Goal: Find specific page/section: Find specific page/section

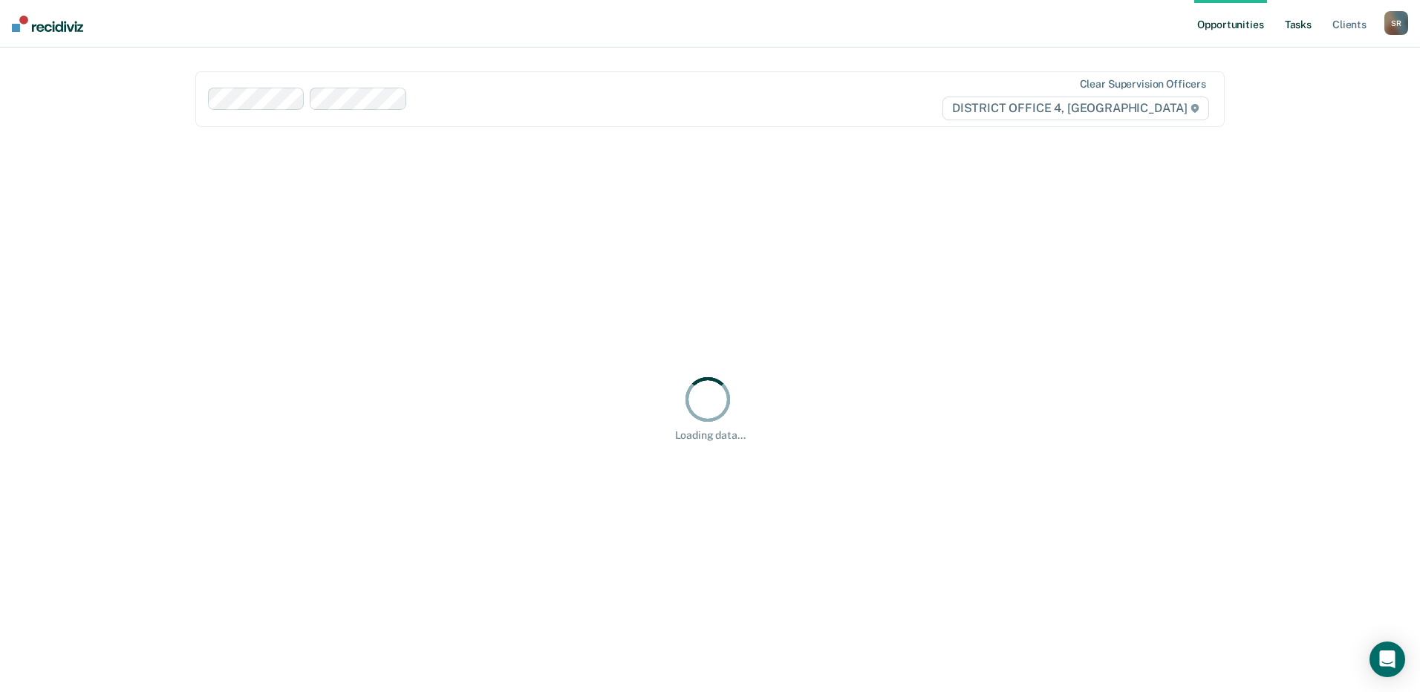
click at [1298, 29] on link "Tasks" at bounding box center [1298, 24] width 33 height 48
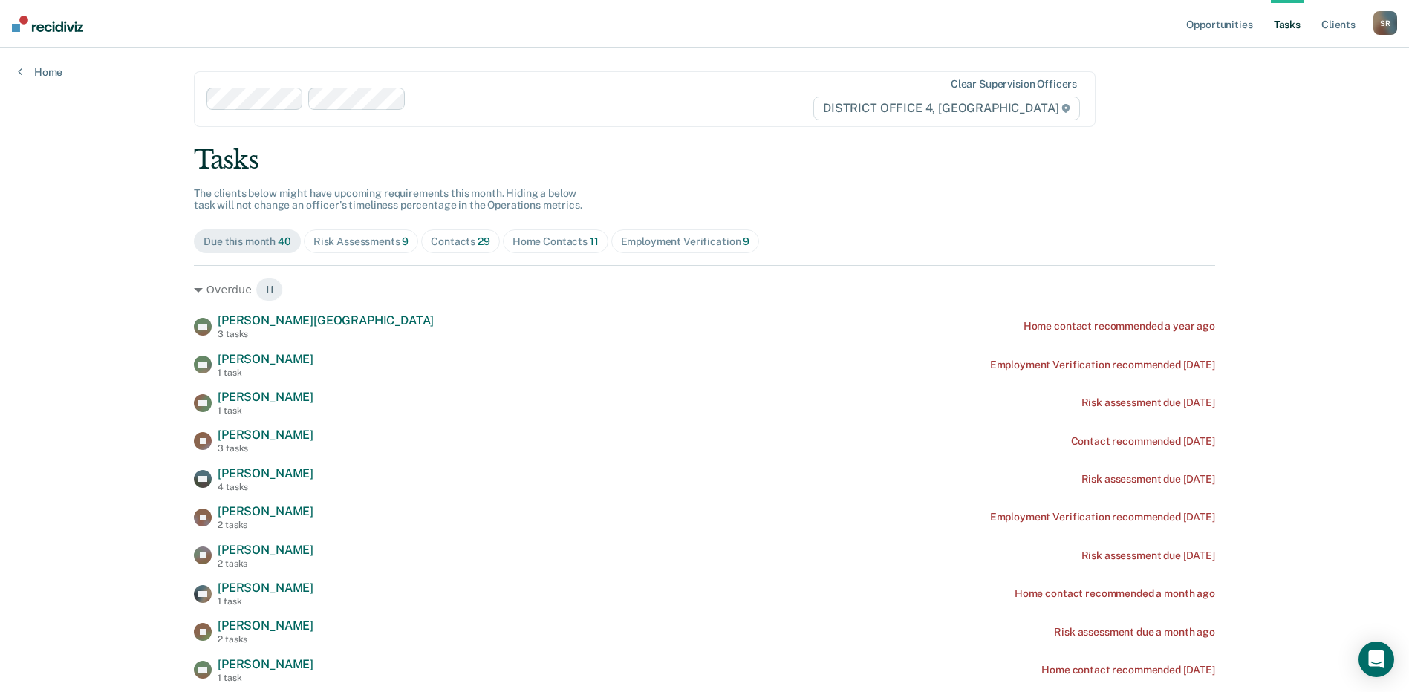
click at [563, 243] on div "Home Contacts 11" at bounding box center [555, 241] width 86 height 13
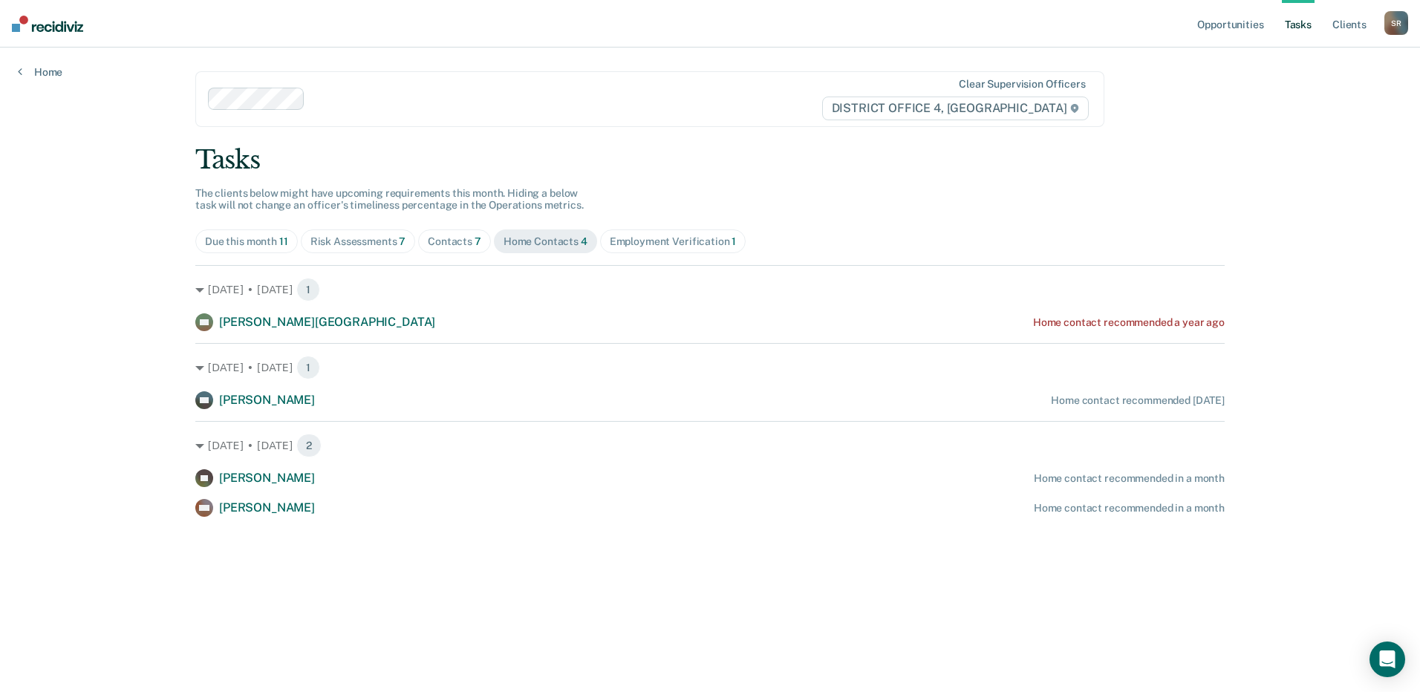
click at [457, 245] on div "Contacts 7" at bounding box center [454, 241] width 53 height 13
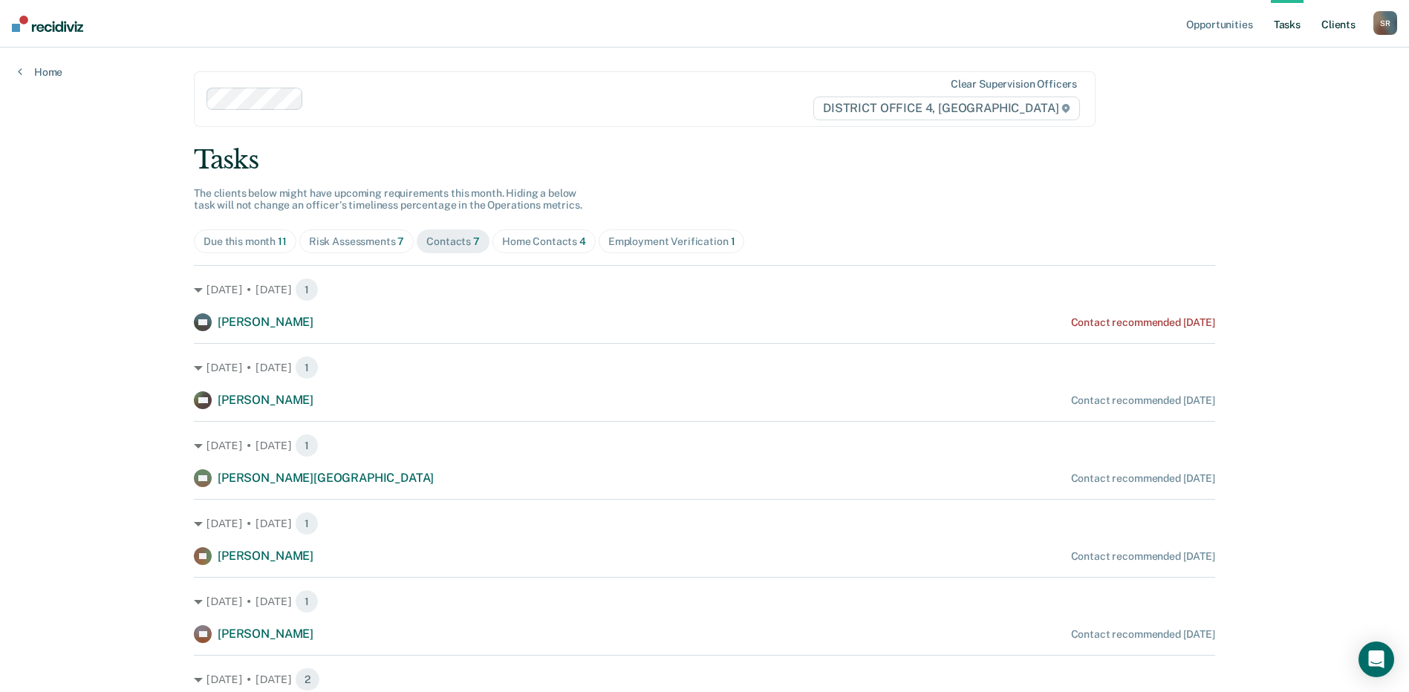
click at [1340, 29] on link "Client s" at bounding box center [1338, 24] width 40 height 48
